Goal: Communication & Community: Answer question/provide support

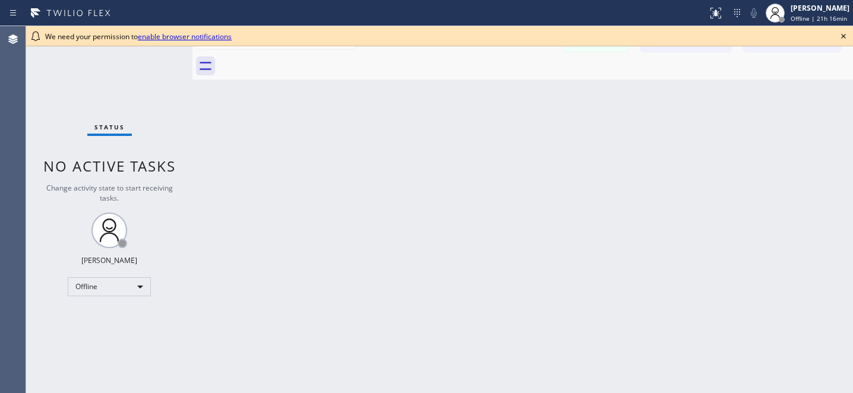
click at [841, 37] on icon at bounding box center [844, 36] width 14 height 14
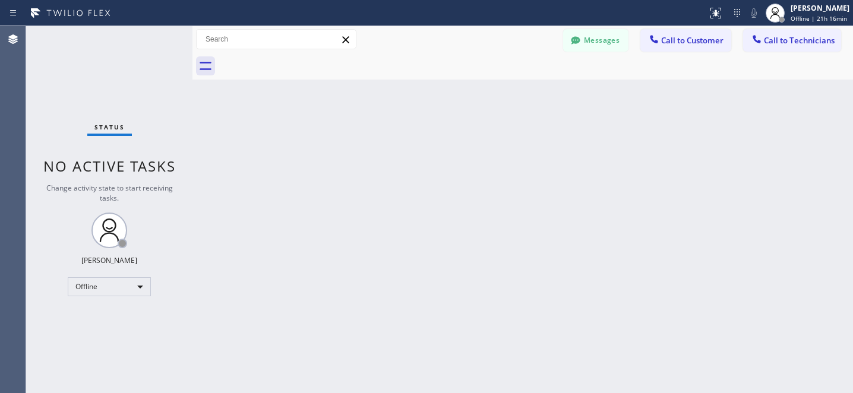
drag, startPoint x: 611, startPoint y: 35, endPoint x: 581, endPoint y: 51, distance: 34.0
click at [611, 35] on button "Messages" at bounding box center [595, 40] width 65 height 23
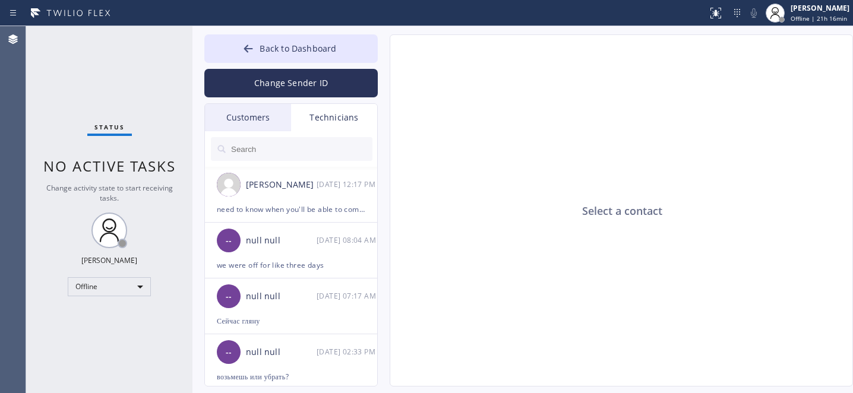
click at [245, 113] on div "Customers" at bounding box center [248, 117] width 86 height 27
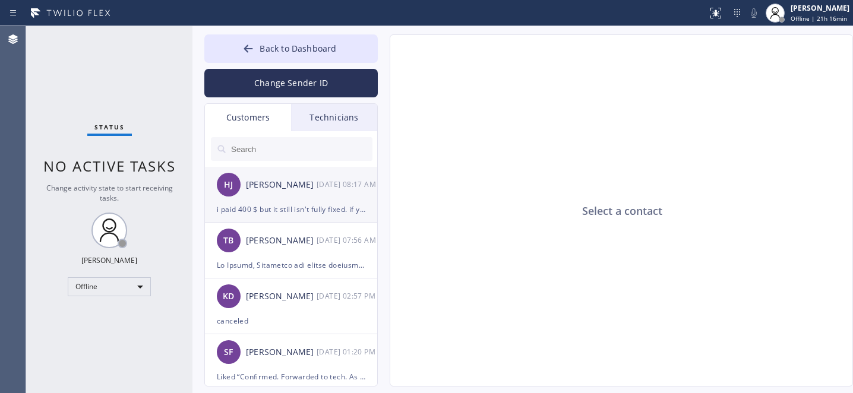
click at [285, 203] on div "i paid 400 $ but it still isn't fully fixed. if you fix it properly, i'll pay t…" at bounding box center [291, 210] width 149 height 14
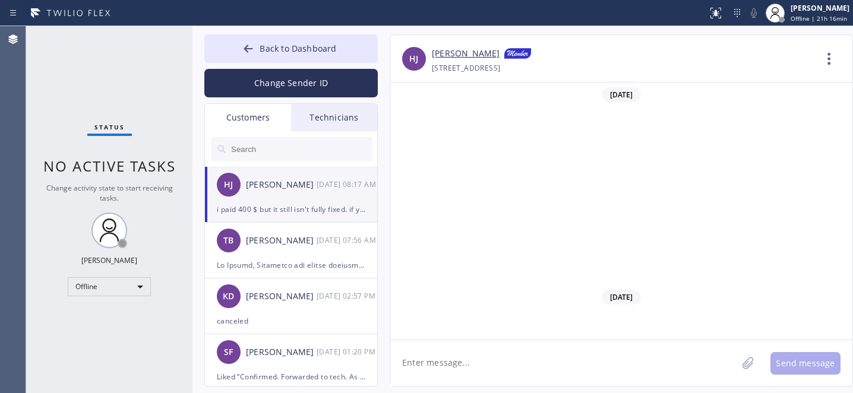
scroll to position [734, 0]
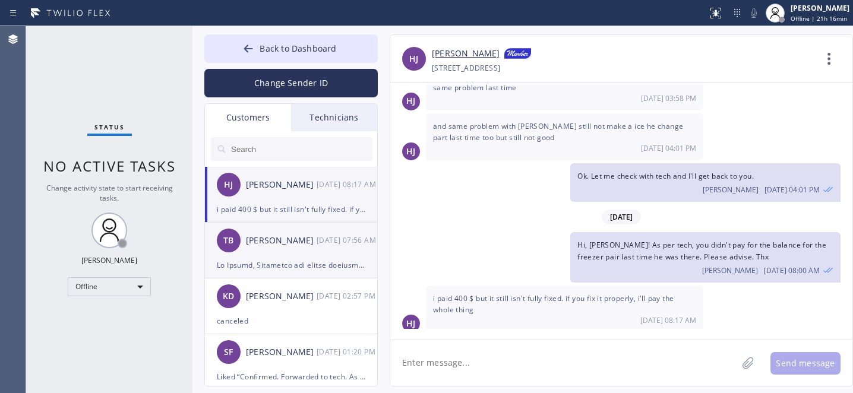
click at [262, 249] on div "[PERSON_NAME] [DATE] 07:56 AM" at bounding box center [291, 241] width 173 height 36
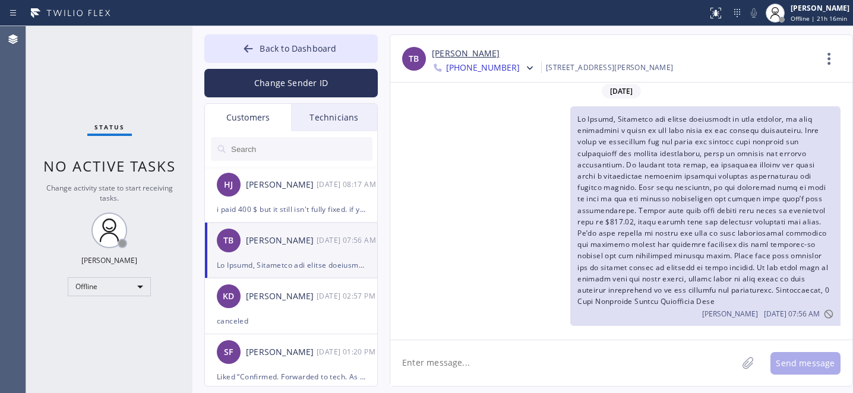
scroll to position [3, 0]
click at [301, 144] on input "text" at bounding box center [301, 149] width 143 height 24
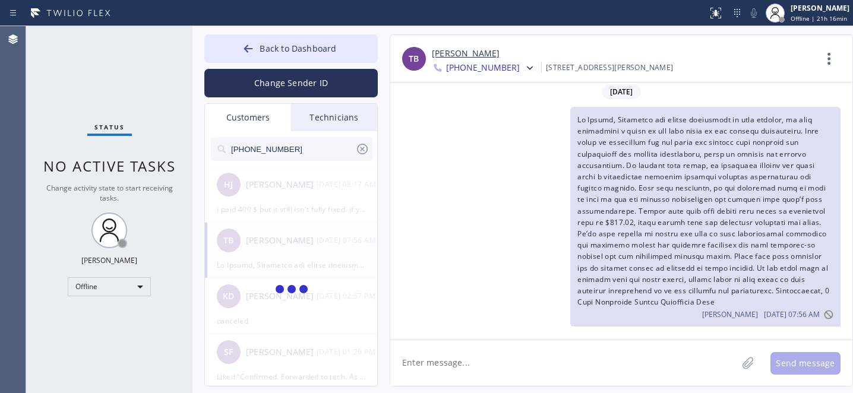
click at [680, 166] on span at bounding box center [704, 211] width 252 height 193
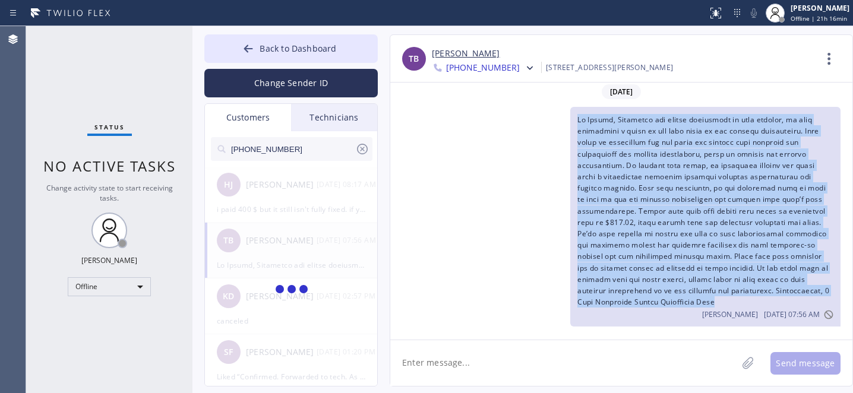
click at [680, 167] on span at bounding box center [704, 211] width 252 height 193
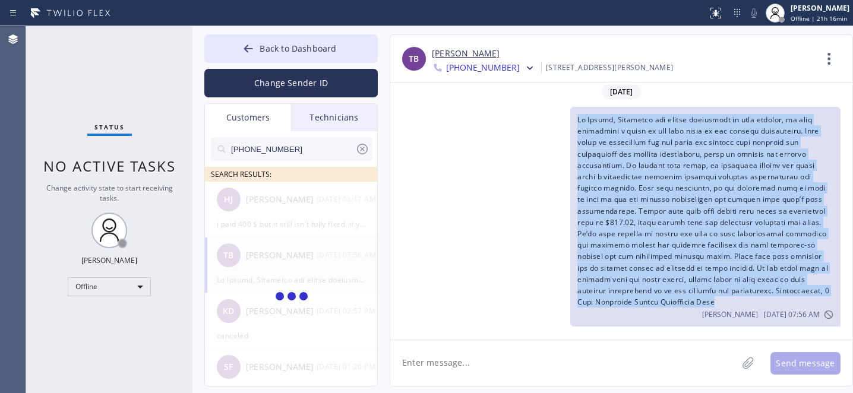
copy span "Lo Ipsumd, Sitametco adi elitse doeiusmodt in utla etdolor, ma aliq enimadmini …"
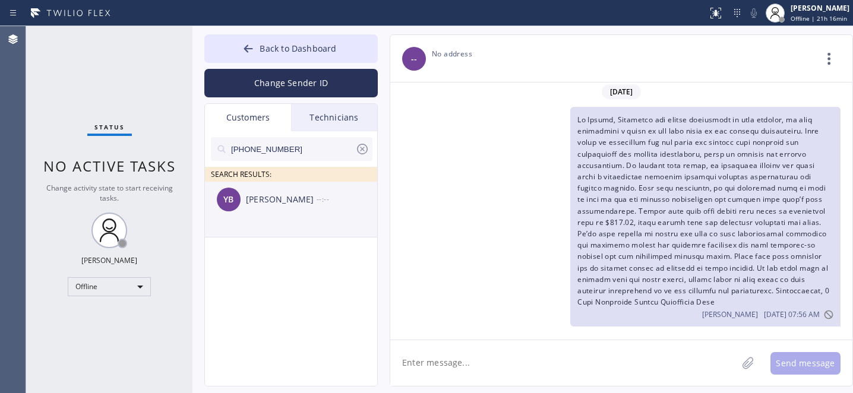
click at [289, 202] on div "[PERSON_NAME]" at bounding box center [281, 200] width 71 height 14
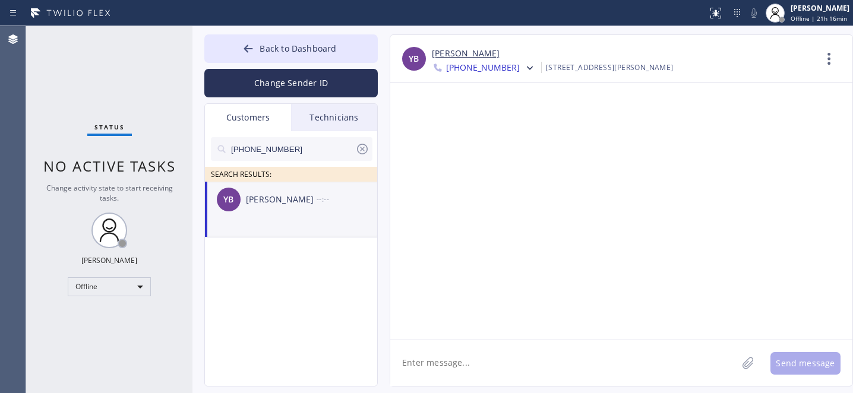
scroll to position [0, 0]
click at [516, 364] on textarea at bounding box center [563, 363] width 347 height 46
paste textarea "Lo Ipsumd, Sitametco adi elitse doeiusmodt in utla etdolor, ma aliq enimadmini …"
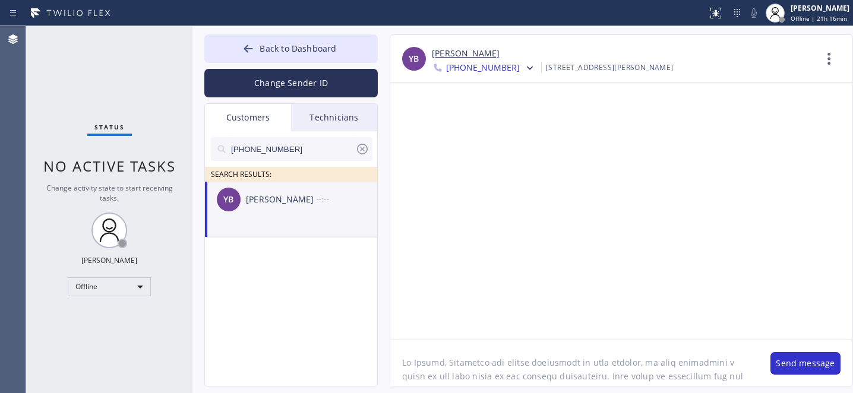
click at [423, 363] on textarea at bounding box center [574, 363] width 368 height 46
type textarea "Lo Ipsum, Dolorsita con adipis elitseddoe te inci utlabor, et dolo magnaaliqu e…"
click at [803, 364] on button "Send message" at bounding box center [806, 363] width 70 height 23
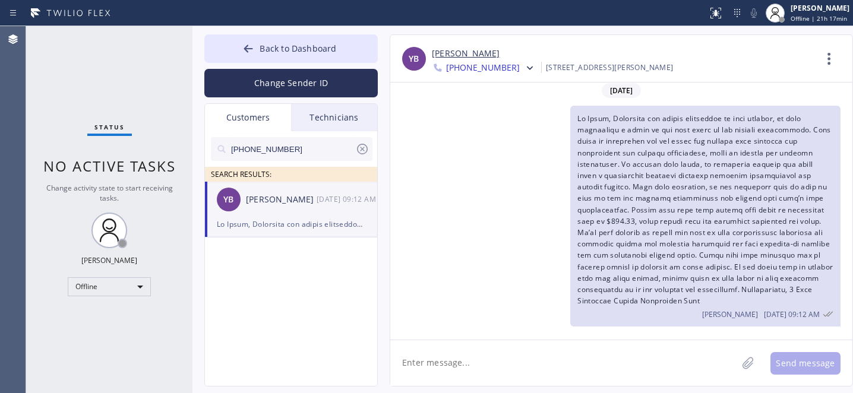
scroll to position [3, 0]
click at [362, 149] on icon at bounding box center [362, 149] width 11 height 11
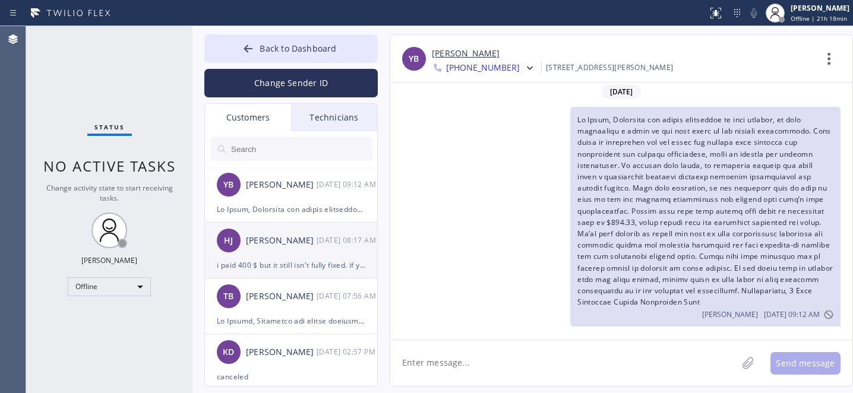
click at [276, 254] on div "HJ [PERSON_NAME] [DATE] 08:17 AM" at bounding box center [291, 241] width 173 height 36
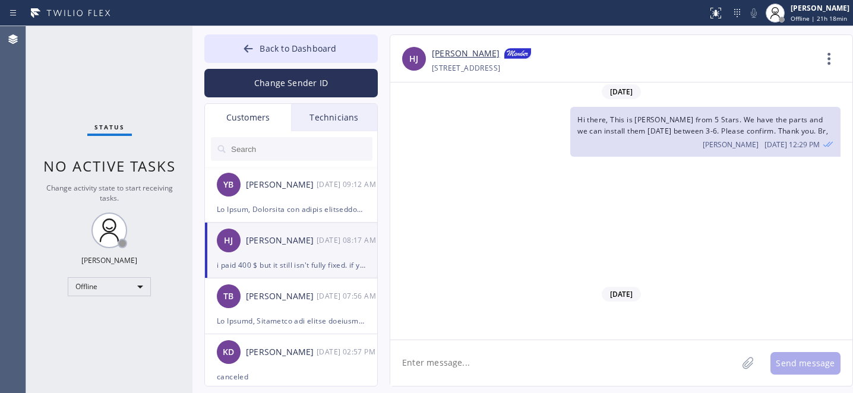
scroll to position [734, 0]
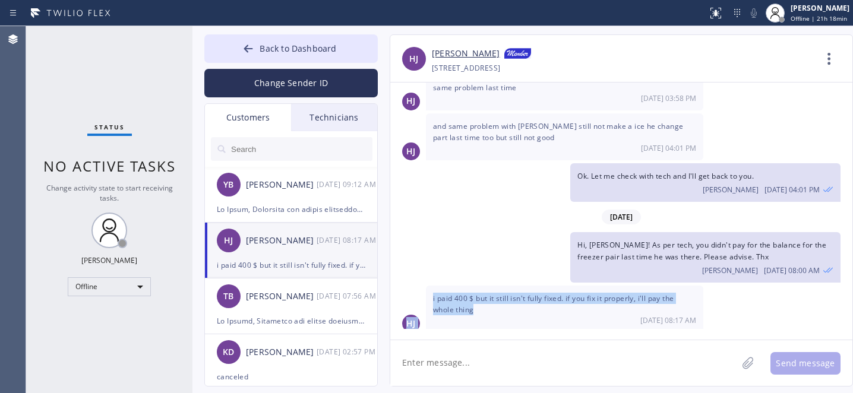
drag, startPoint x: 477, startPoint y: 304, endPoint x: 426, endPoint y: 296, distance: 51.8
click at [418, 297] on div "HJ i paid 400 $ but it still isn't fully fixed. if you fix it properly, i'll pa…" at bounding box center [621, 309] width 462 height 47
click at [451, 296] on span "i paid 400 $ but it still isn't fully fixed. if you fix it properly, i'll pay t…" at bounding box center [553, 304] width 241 height 21
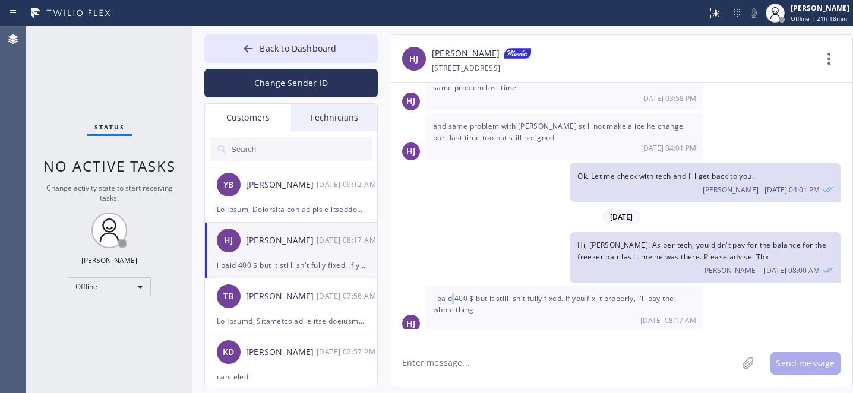
click at [451, 296] on span "i paid 400 $ but it still isn't fully fixed. if you fix it properly, i'll pay t…" at bounding box center [553, 304] width 241 height 21
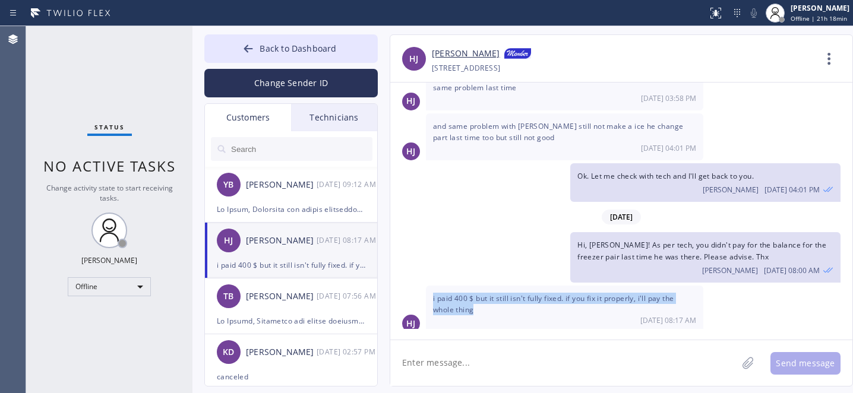
click at [451, 296] on span "i paid 400 $ but it still isn't fully fixed. if you fix it properly, i'll pay t…" at bounding box center [553, 304] width 241 height 21
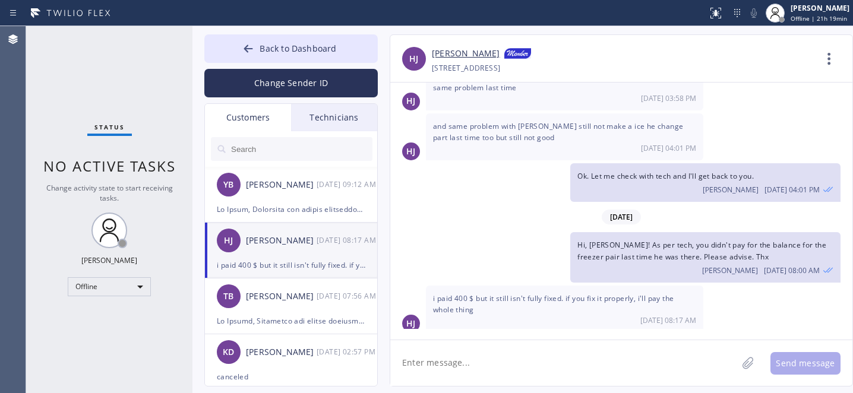
click at [485, 367] on textarea at bounding box center [563, 363] width 347 height 46
type textarea "We'll check with the tech what can be done and let you know."
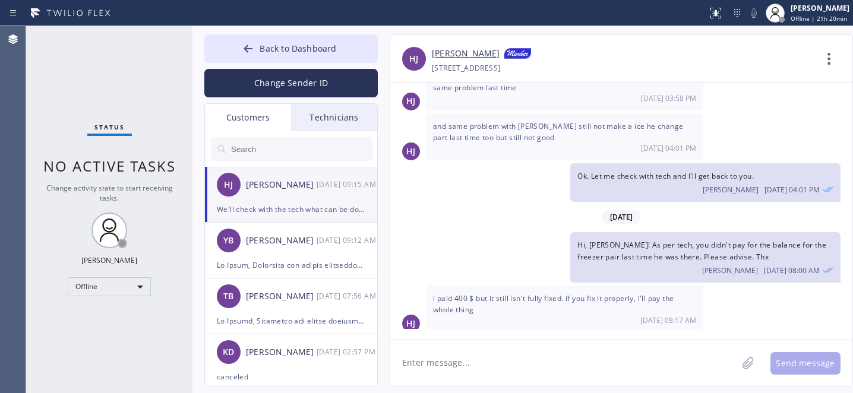
scroll to position [776, 0]
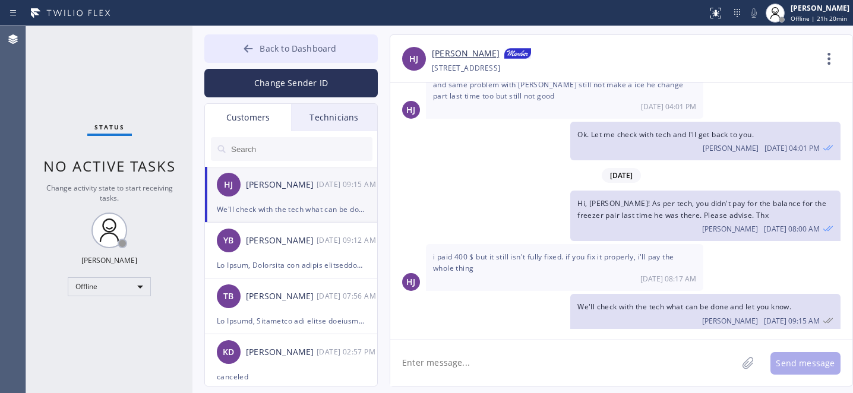
click at [283, 58] on button "Back to Dashboard" at bounding box center [290, 48] width 173 height 29
